Goal: Task Accomplishment & Management: Manage account settings

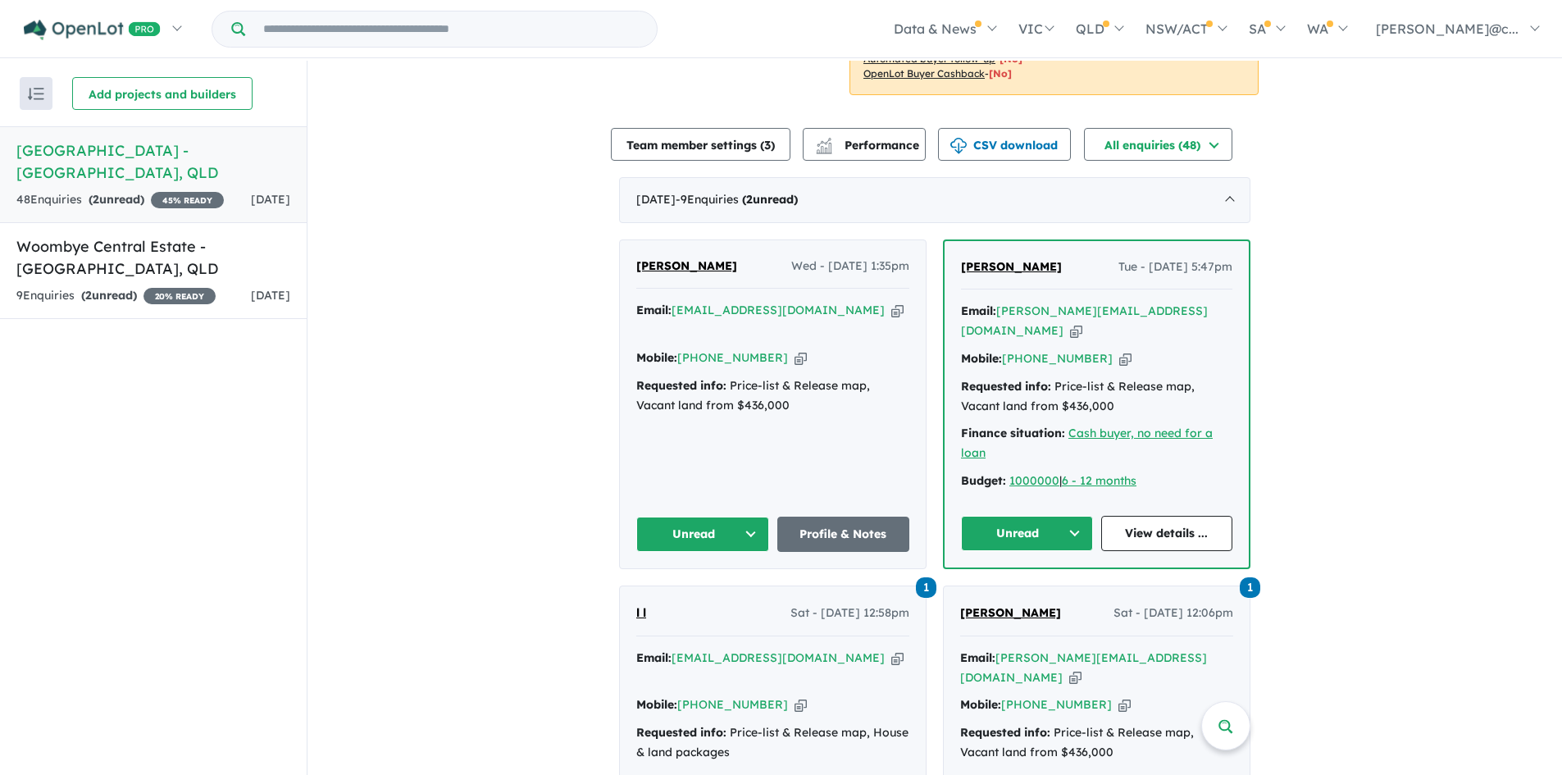
scroll to position [492, 0]
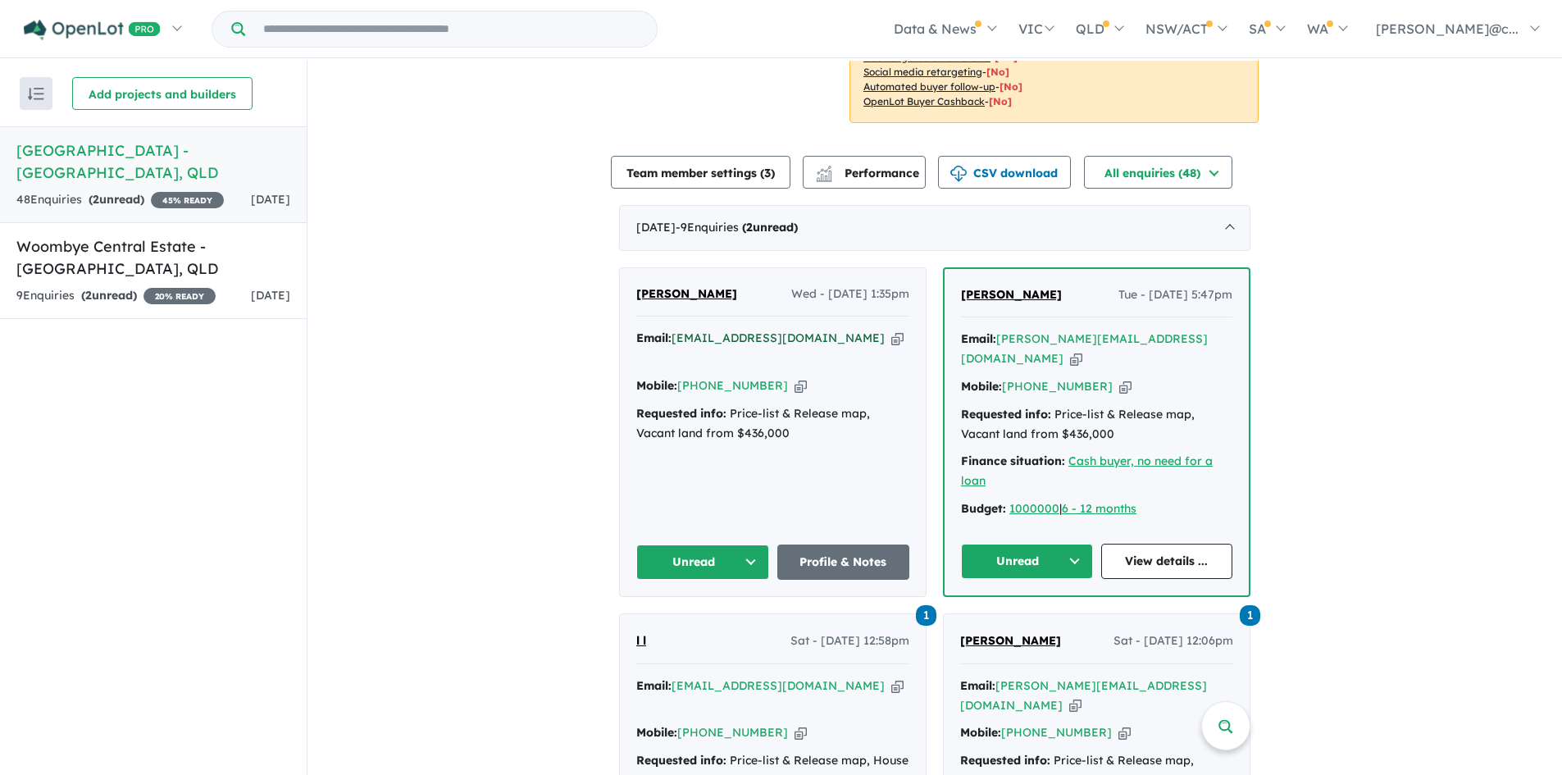
drag, startPoint x: 834, startPoint y: 300, endPoint x: 808, endPoint y: 294, distance: 27.0
click at [891, 330] on icon "button" at bounding box center [897, 338] width 12 height 17
click at [740, 544] on button "Unread" at bounding box center [702, 561] width 133 height 35
click at [684, 620] on button "Assigned" at bounding box center [708, 639] width 143 height 38
click at [844, 544] on link "Profile & Notes" at bounding box center [843, 561] width 133 height 35
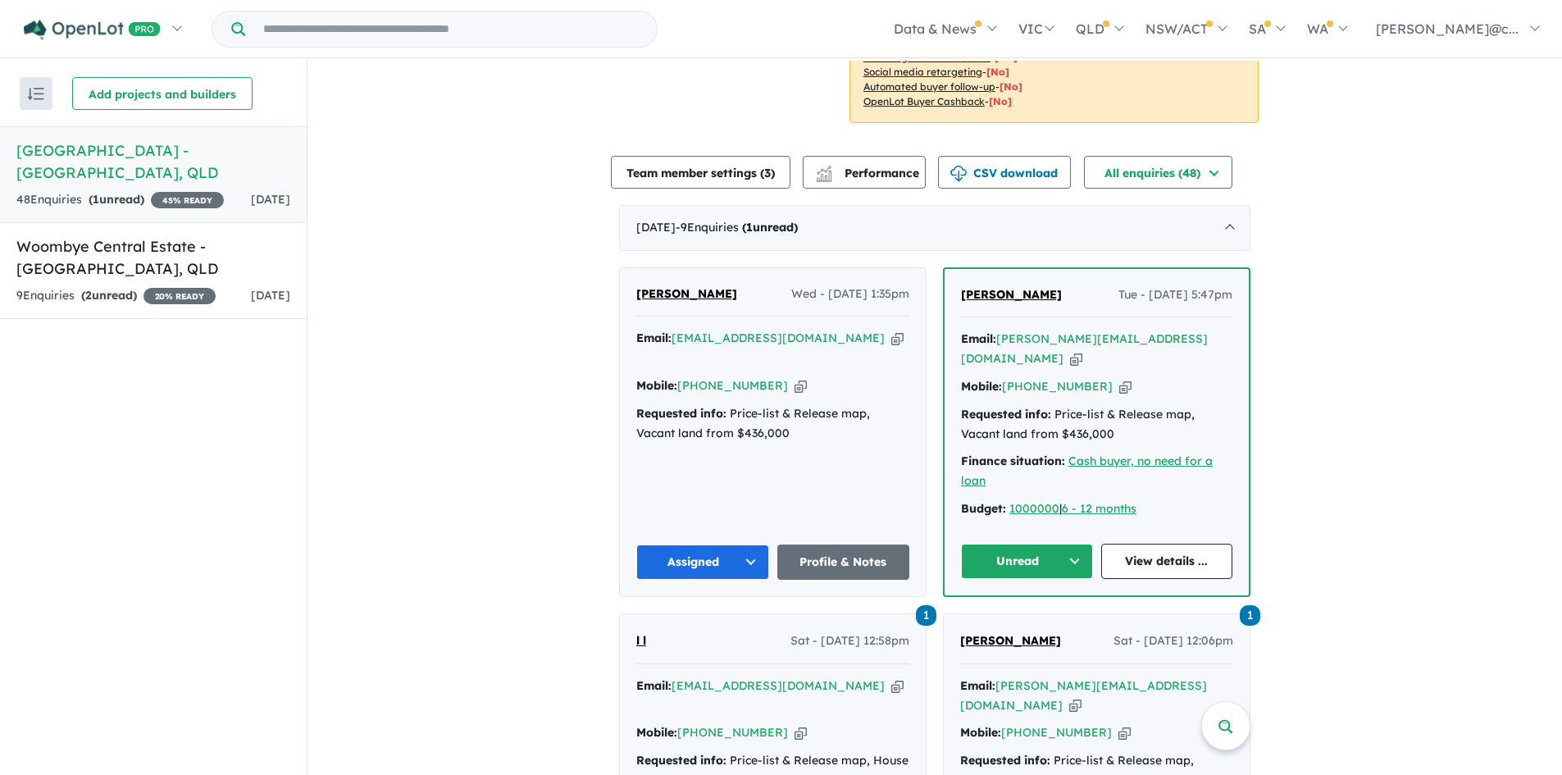
drag, startPoint x: 776, startPoint y: 330, endPoint x: 760, endPoint y: 312, distance: 23.8
click at [794, 377] on icon "button" at bounding box center [800, 385] width 12 height 17
click at [1059, 544] on button "Unread" at bounding box center [1027, 561] width 132 height 35
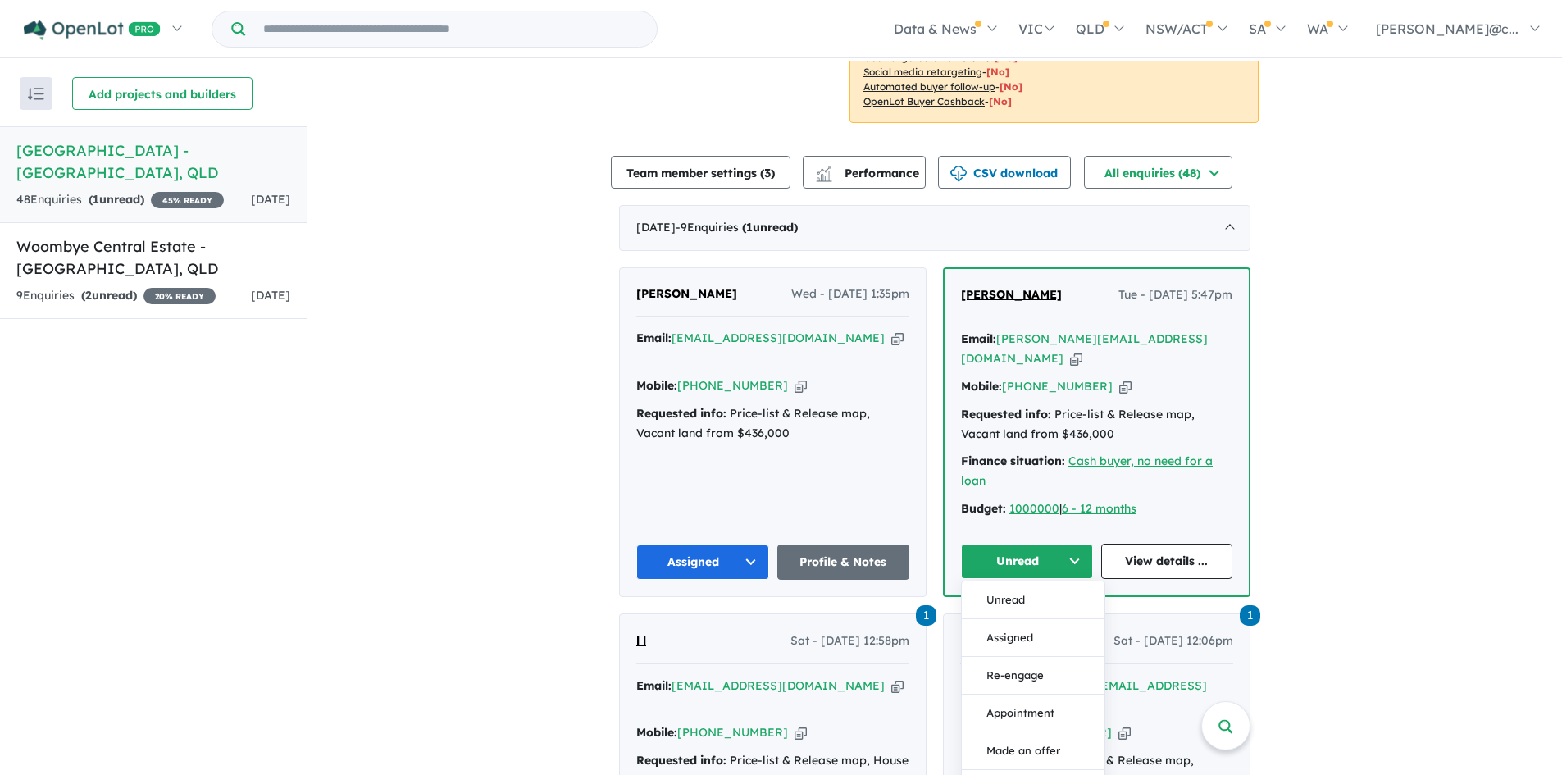
click at [1060, 544] on button "Unread" at bounding box center [1027, 561] width 132 height 35
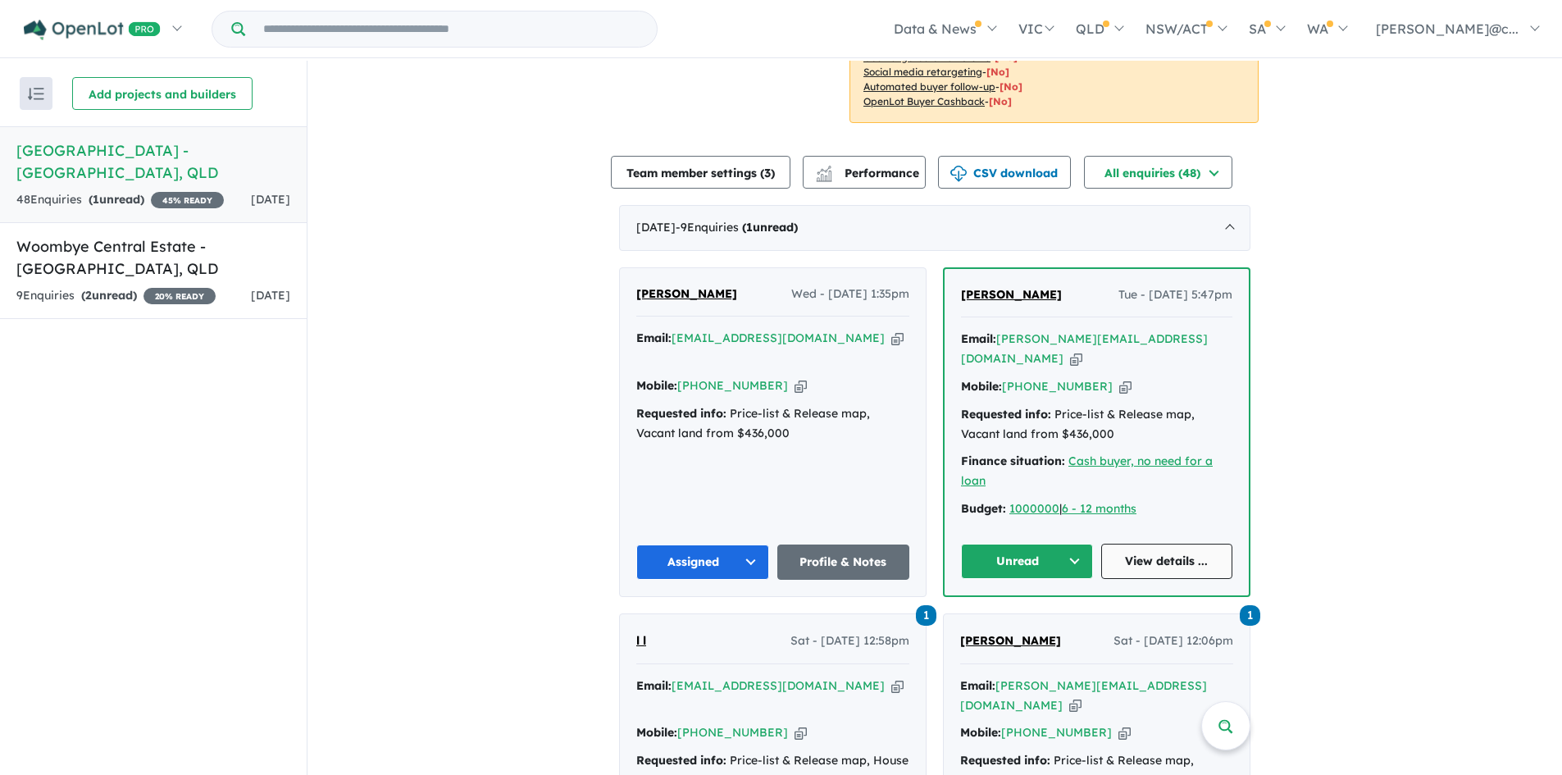
click at [1195, 544] on link "View details ..." at bounding box center [1167, 561] width 132 height 35
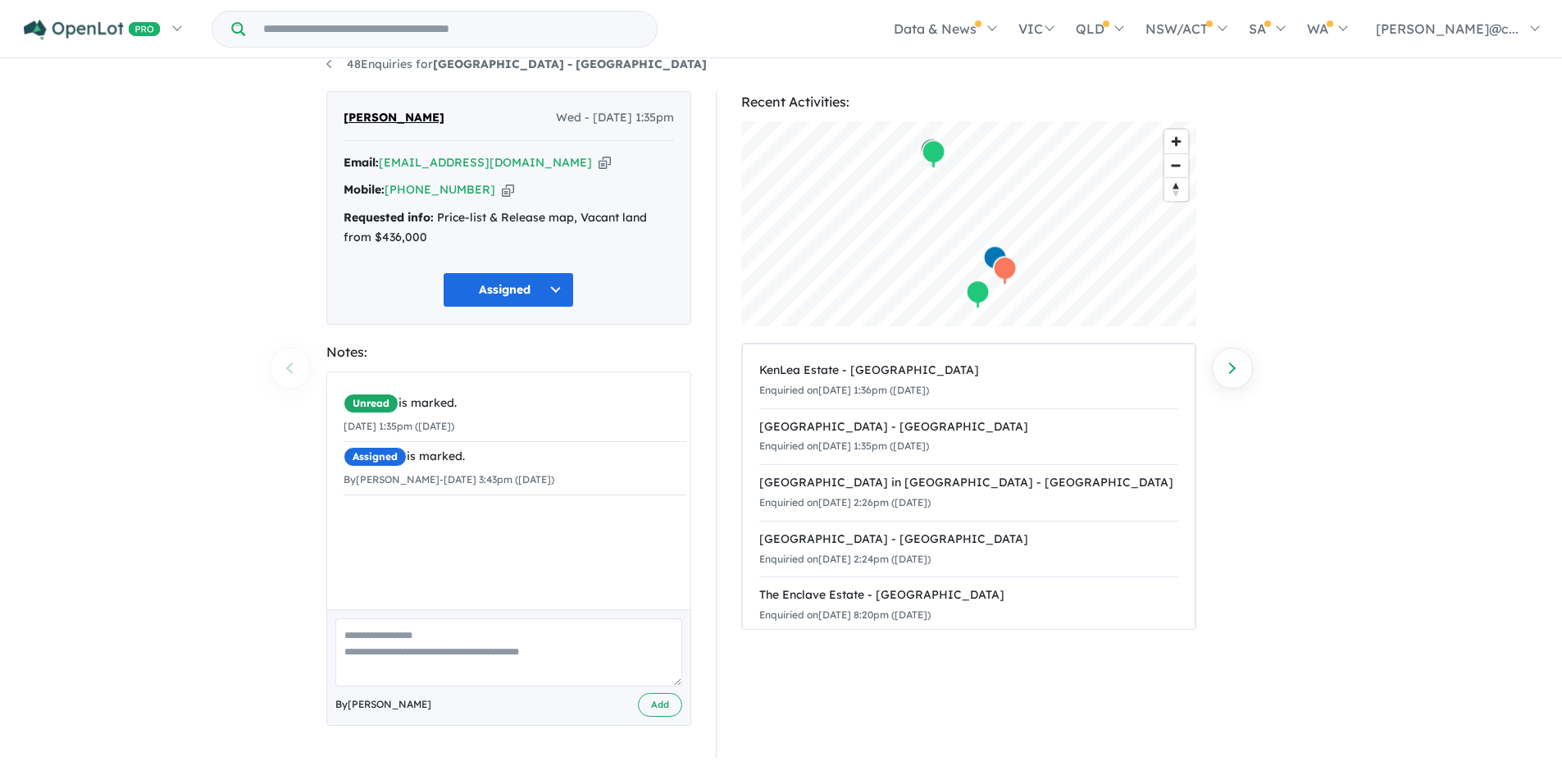
scroll to position [6, 0]
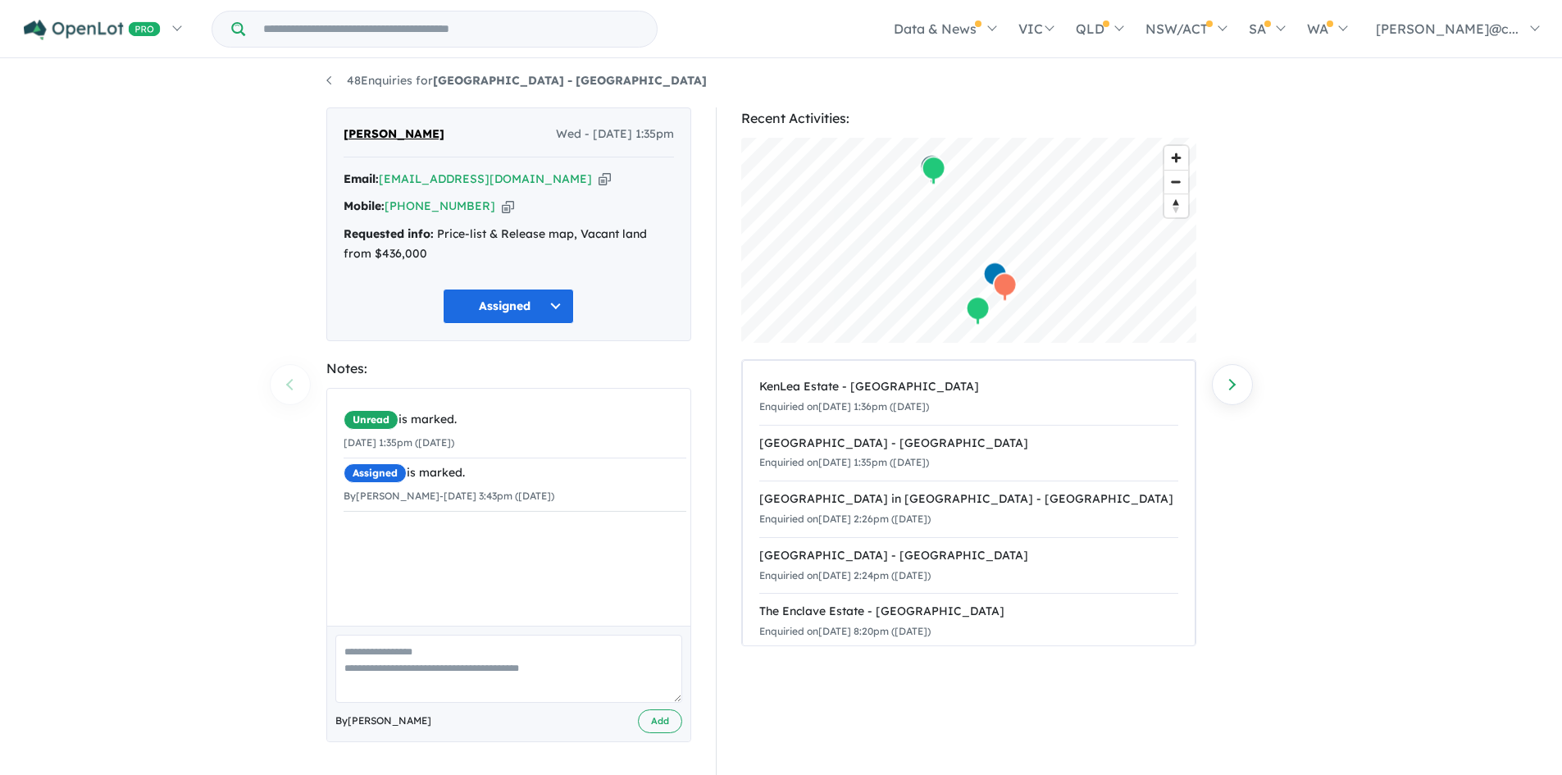
click at [448, 637] on textarea at bounding box center [508, 669] width 347 height 68
type textarea "**********"
click at [662, 723] on button "Add" at bounding box center [660, 721] width 44 height 24
